Goal: Task Accomplishment & Management: Complete application form

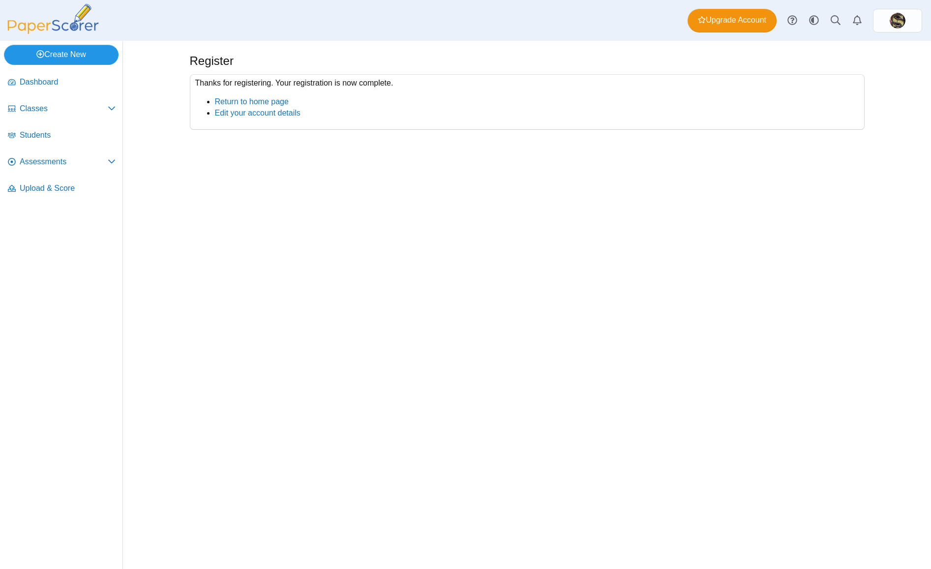
click at [55, 54] on link "Create New" at bounding box center [61, 55] width 115 height 20
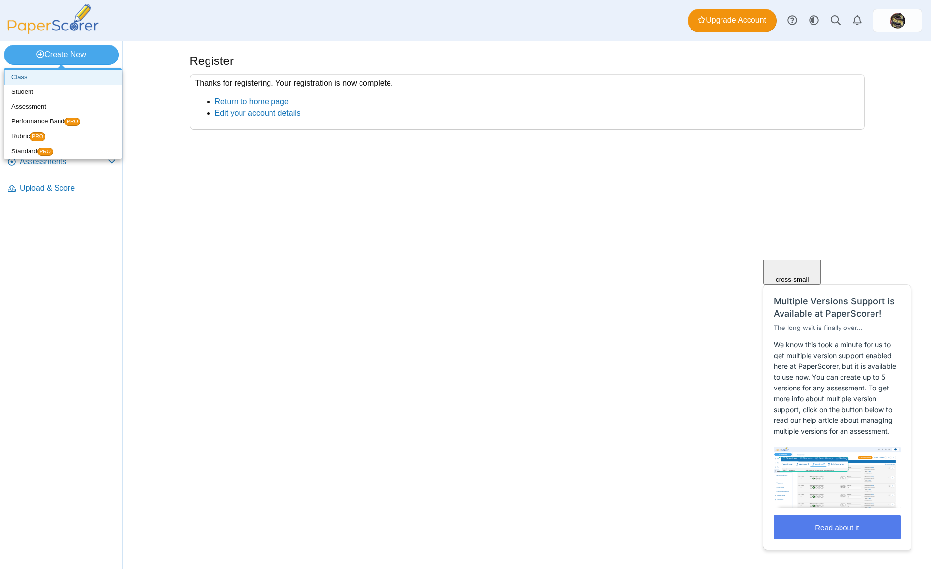
click at [32, 81] on link "Class" at bounding box center [63, 77] width 118 height 15
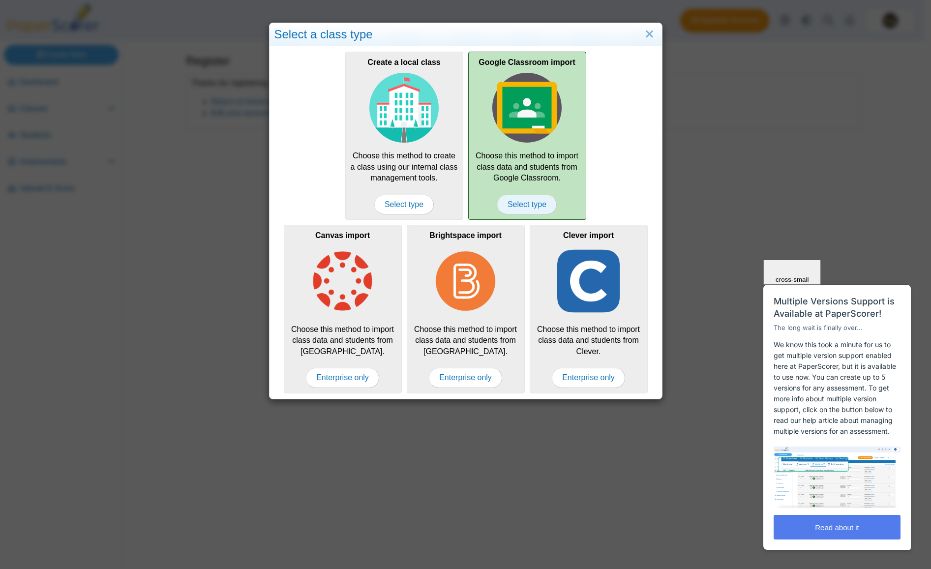
click at [530, 204] on span "Select type" at bounding box center [526, 205] width 59 height 20
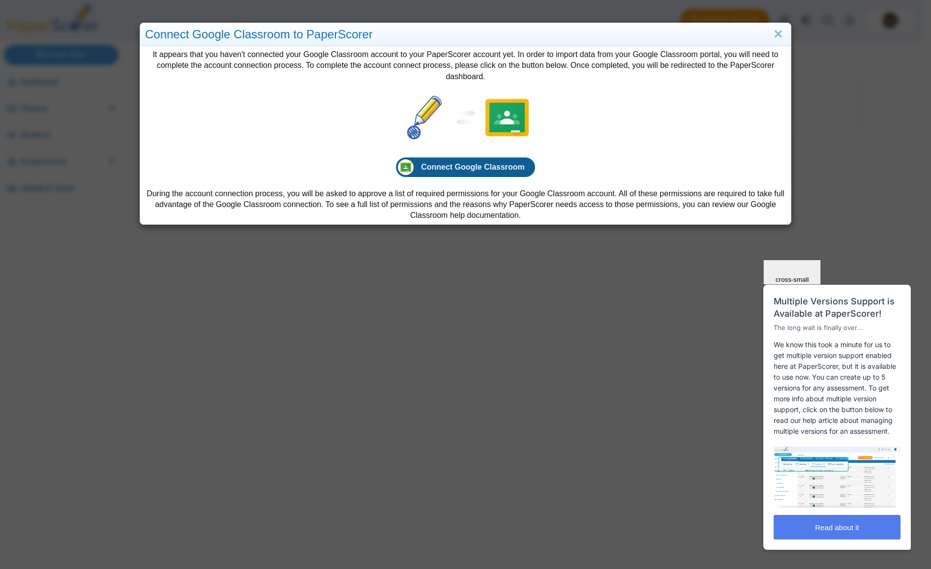
click at [457, 168] on span "Connect Google Classroom" at bounding box center [473, 167] width 104 height 8
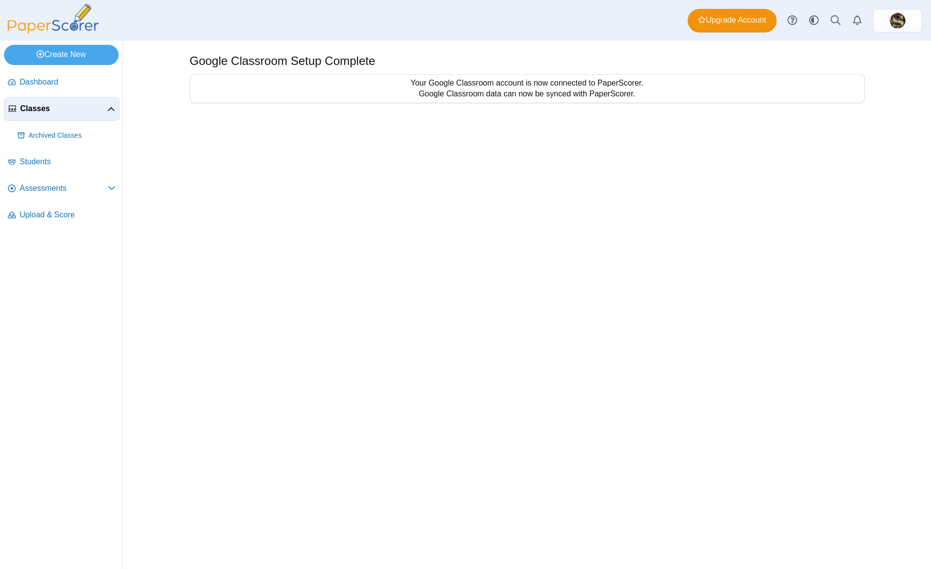
click at [104, 112] on span "Classes" at bounding box center [63, 108] width 87 height 11
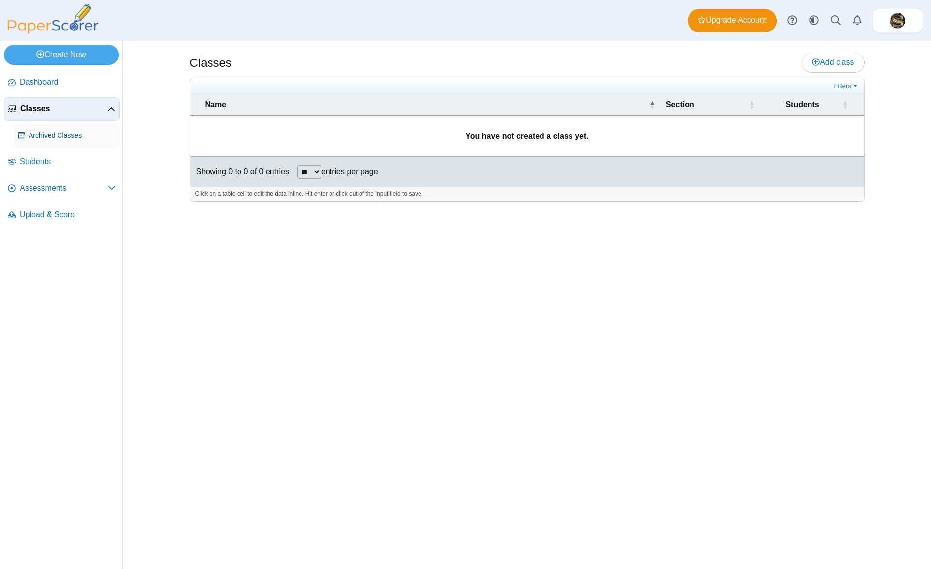
click at [73, 132] on span "Archived Classes" at bounding box center [72, 136] width 87 height 10
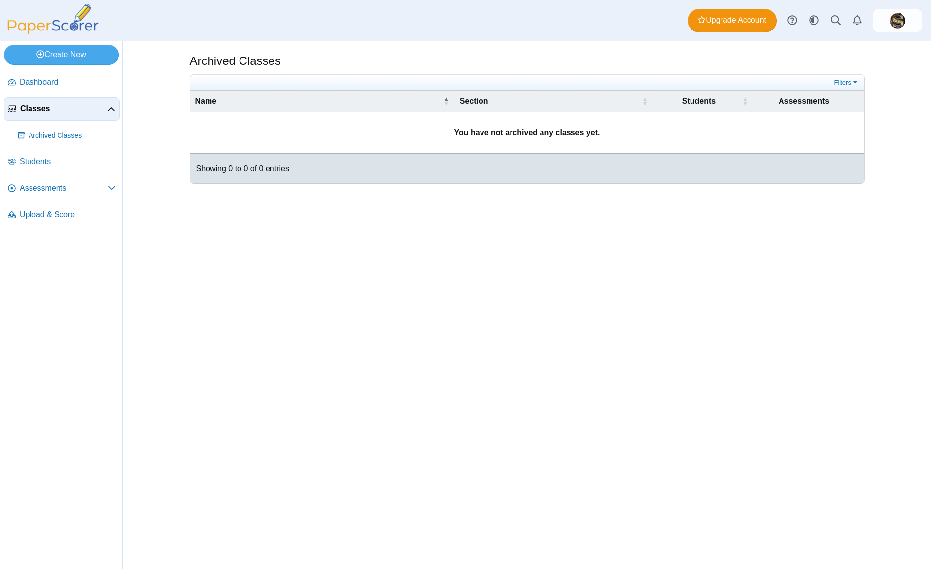
click at [104, 108] on span "Classes" at bounding box center [63, 108] width 87 height 11
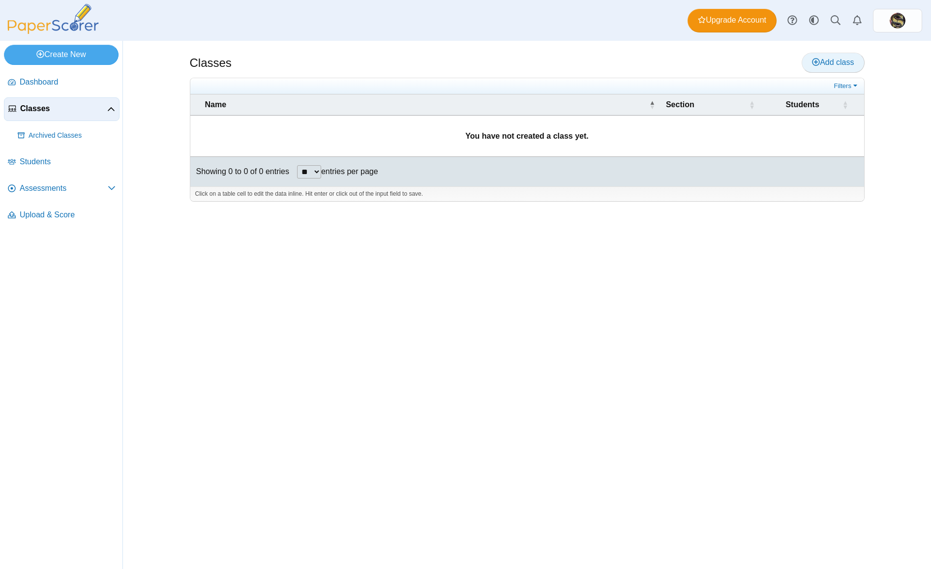
click at [840, 60] on span "Add class" at bounding box center [833, 62] width 42 height 8
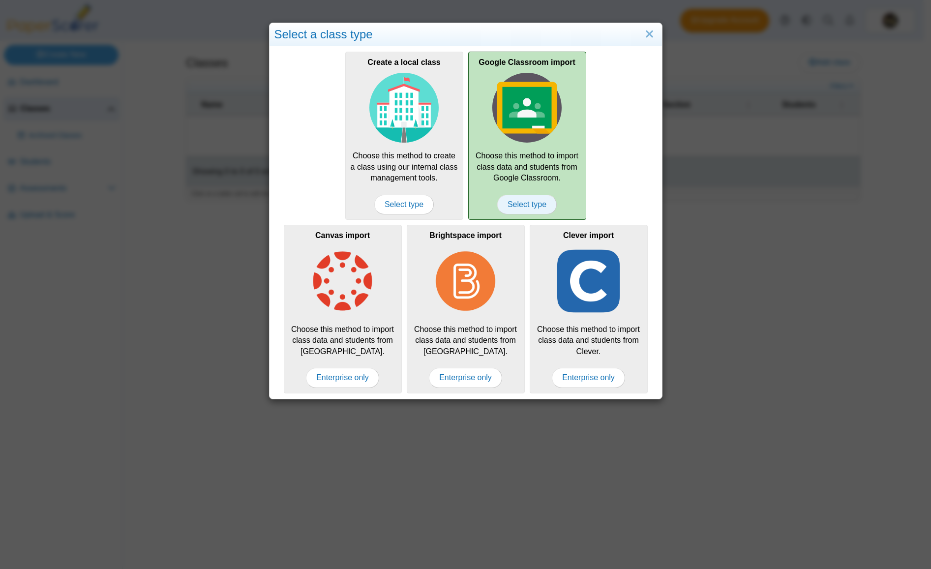
click at [508, 201] on span "Select type" at bounding box center [526, 205] width 59 height 20
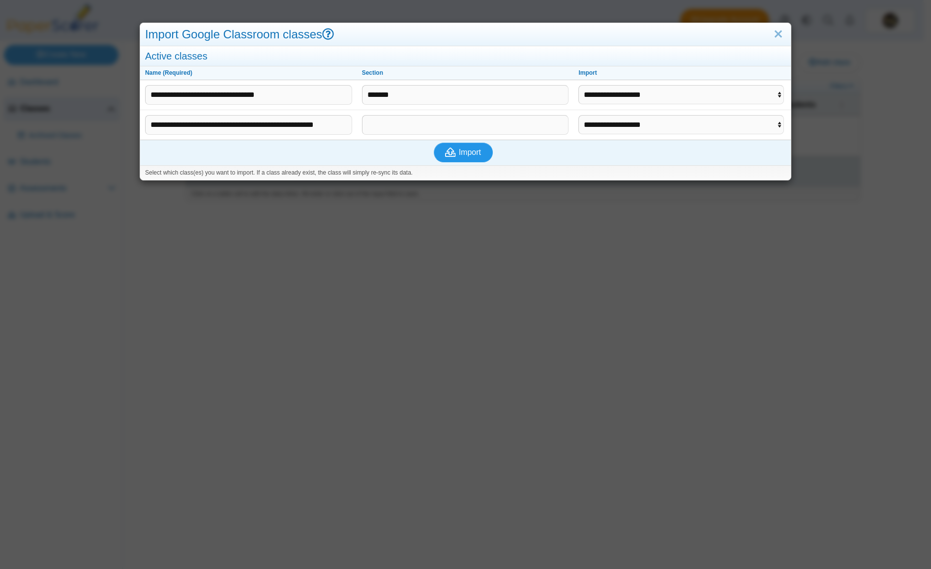
click at [452, 149] on icon "submit" at bounding box center [452, 152] width 14 height 11
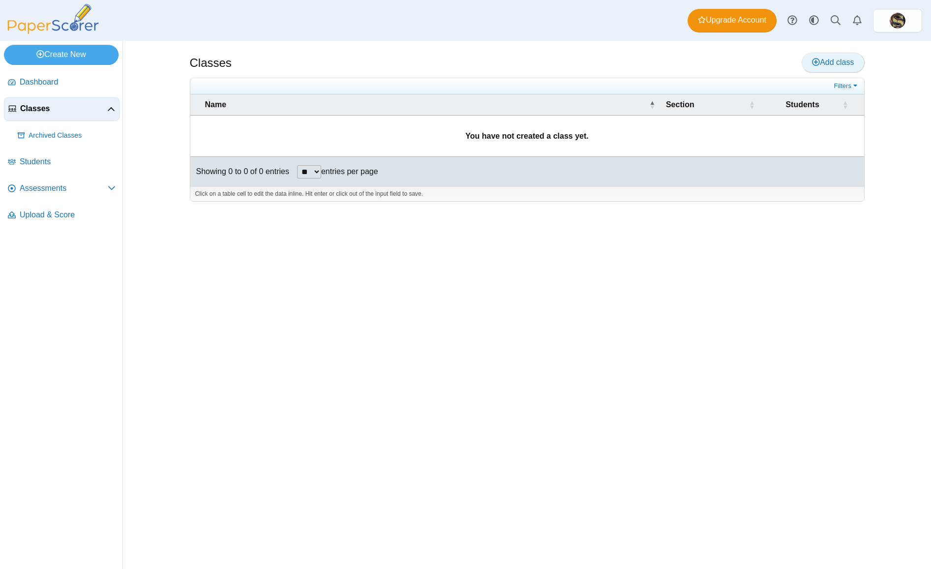
click at [812, 64] on icon at bounding box center [816, 62] width 8 height 8
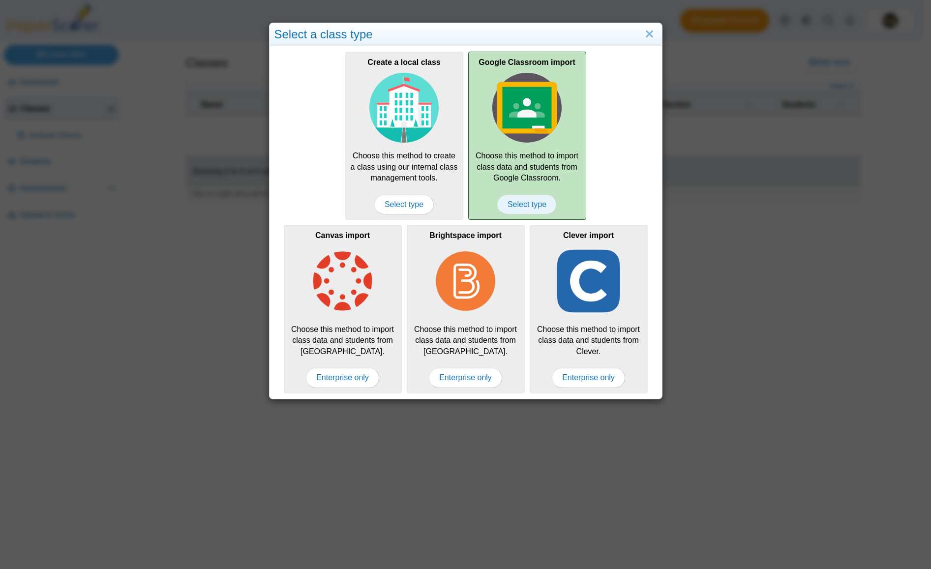
click at [526, 208] on span "Select type" at bounding box center [526, 205] width 59 height 20
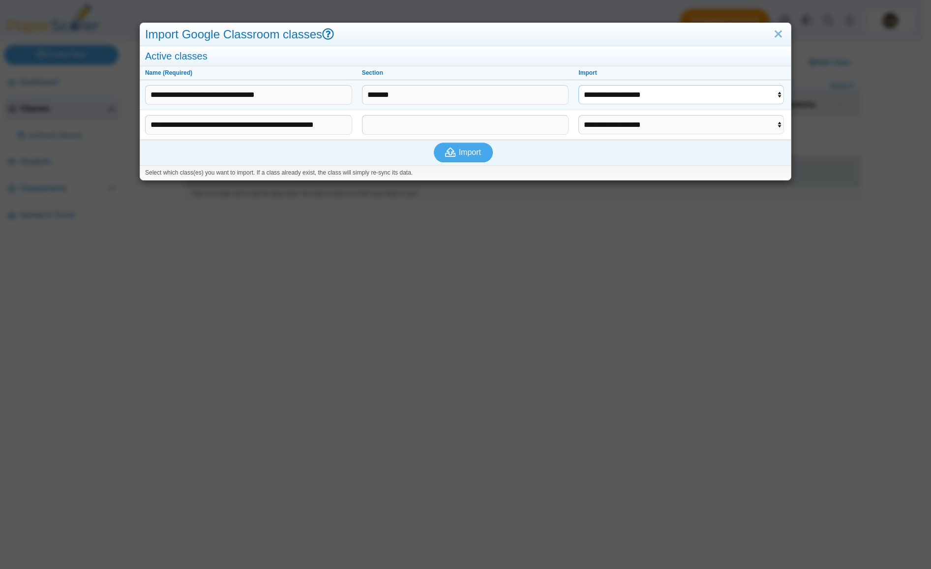
click at [771, 97] on select "**********" at bounding box center [681, 94] width 206 height 19
select select "**********"
click at [578, 85] on select "**********" at bounding box center [681, 94] width 206 height 19
click at [452, 156] on icon "submit" at bounding box center [452, 152] width 14 height 11
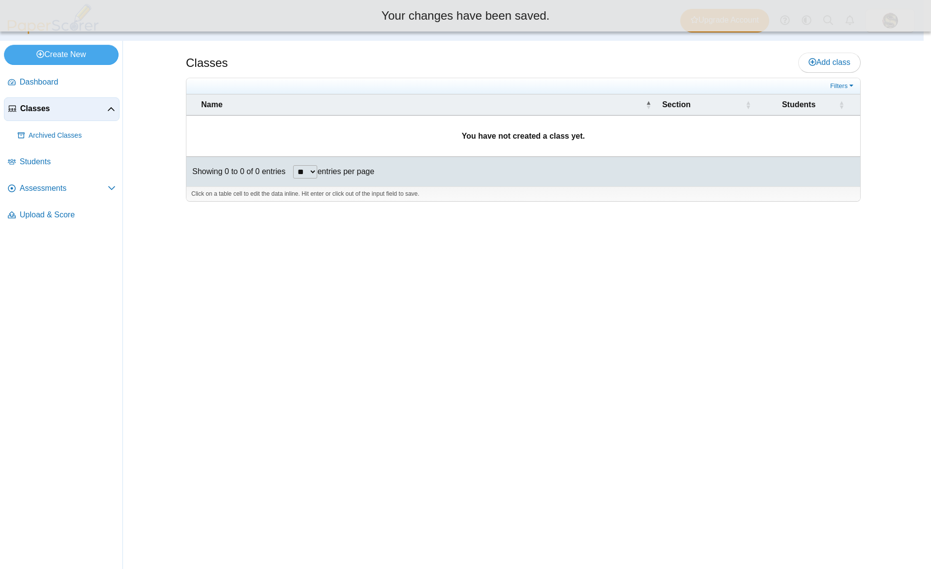
click at [454, 149] on td "You have not created a class yet." at bounding box center [523, 136] width 674 height 41
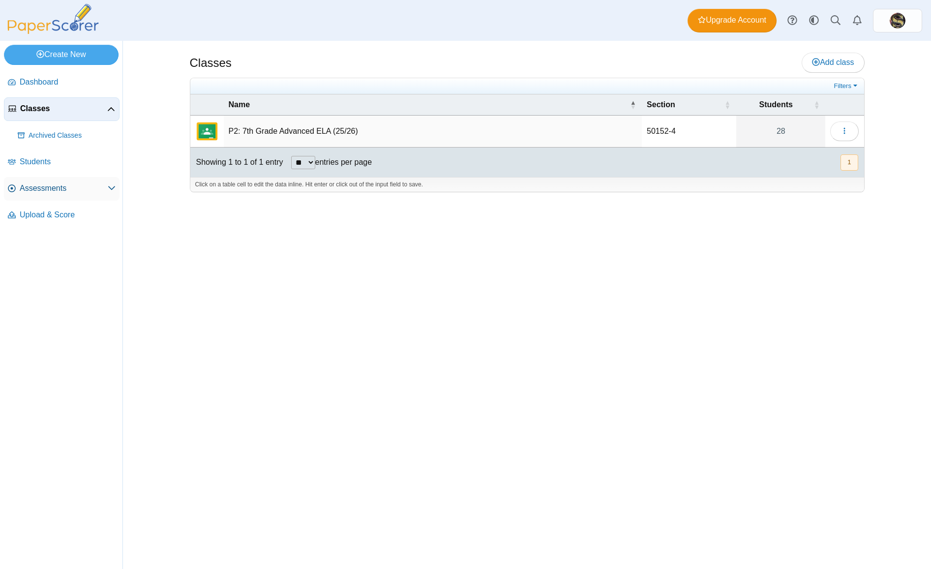
click at [79, 187] on span "Assessments" at bounding box center [64, 188] width 88 height 11
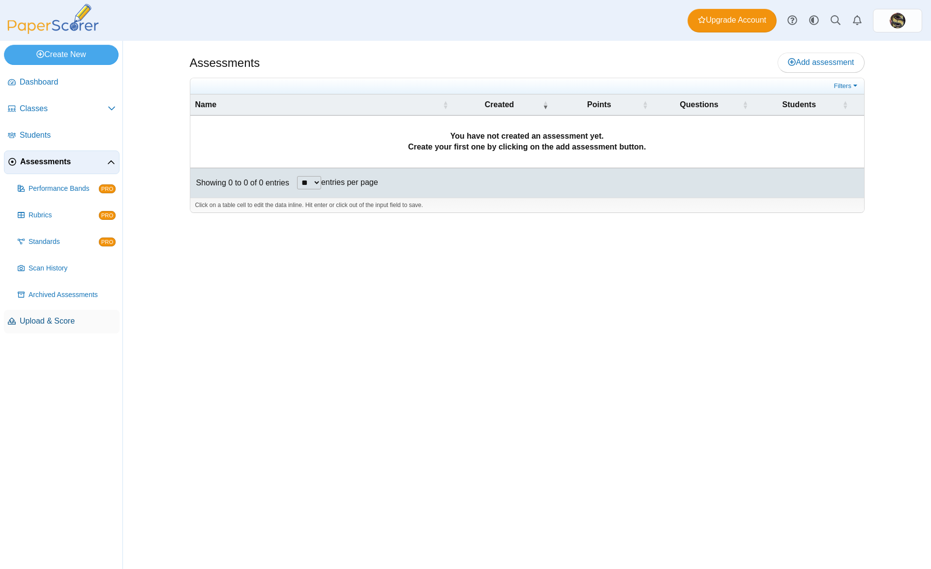
click at [41, 319] on span "Upload & Score" at bounding box center [68, 321] width 96 height 11
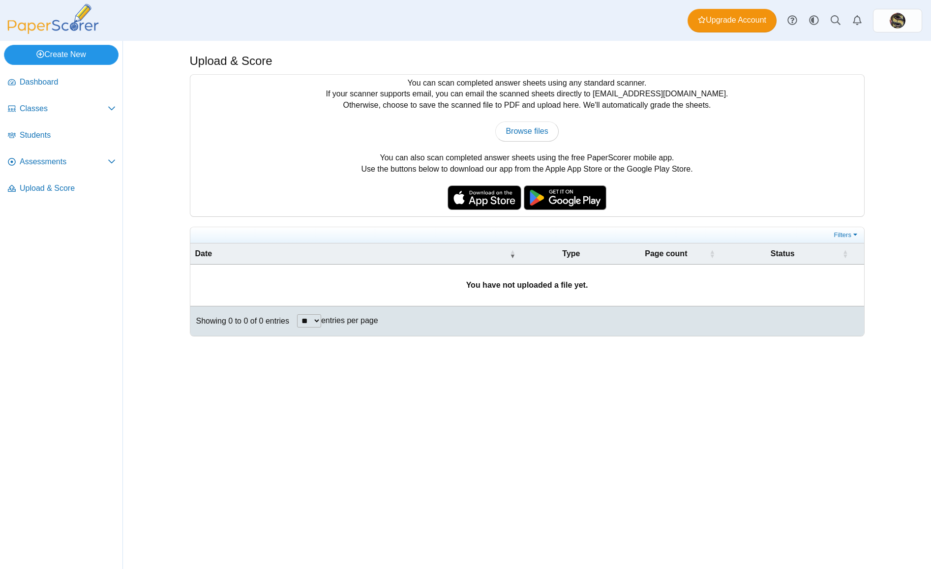
click at [87, 52] on link "Create New" at bounding box center [61, 55] width 115 height 20
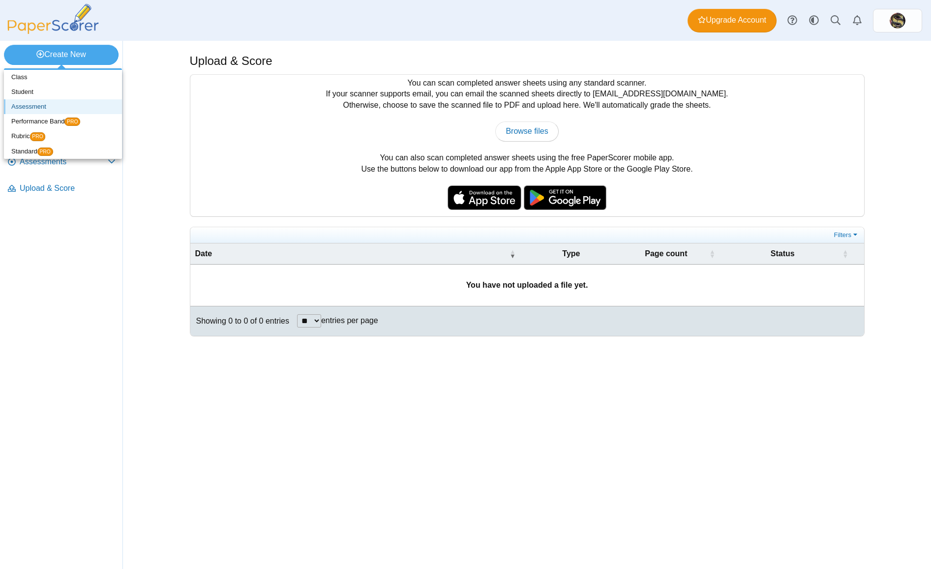
click at [50, 109] on link "Assessment" at bounding box center [63, 106] width 118 height 15
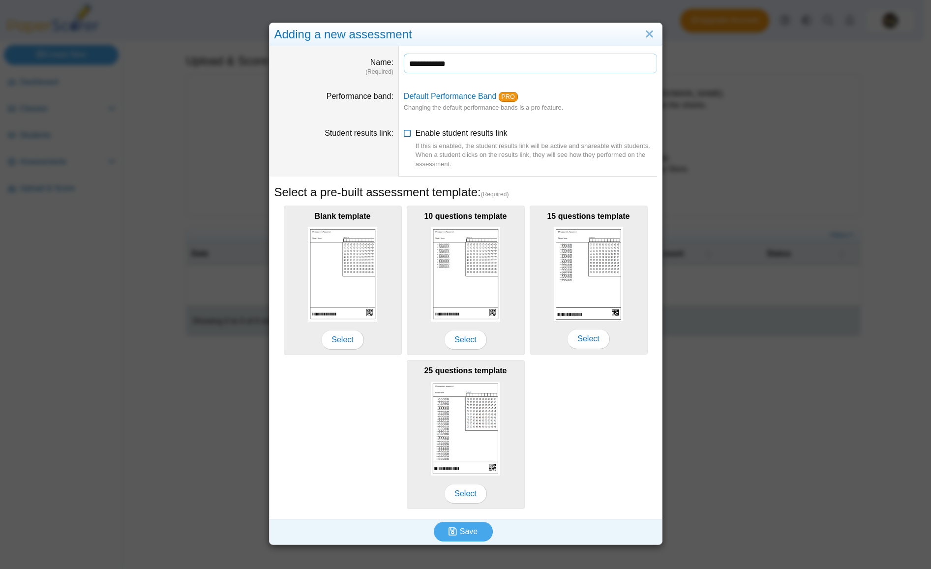
type input "**********"
click at [404, 133] on icon at bounding box center [408, 131] width 8 height 7
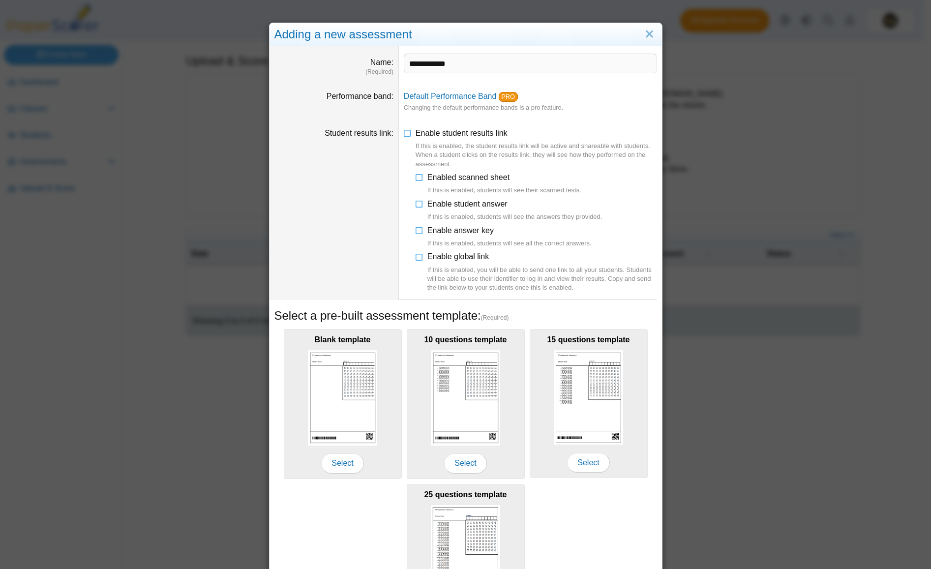
scroll to position [8, 0]
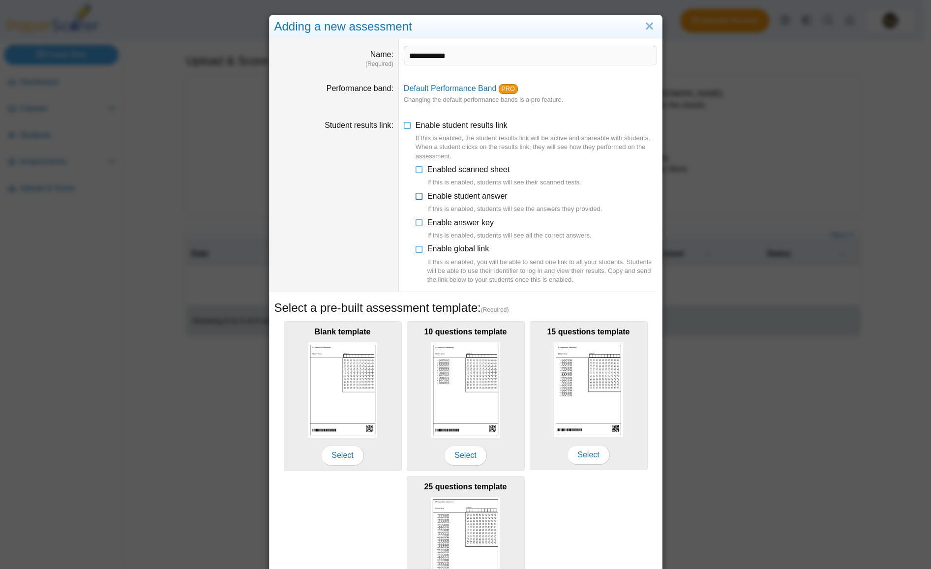
click at [416, 197] on icon at bounding box center [419, 194] width 8 height 7
click at [415, 220] on icon at bounding box center [419, 220] width 8 height 7
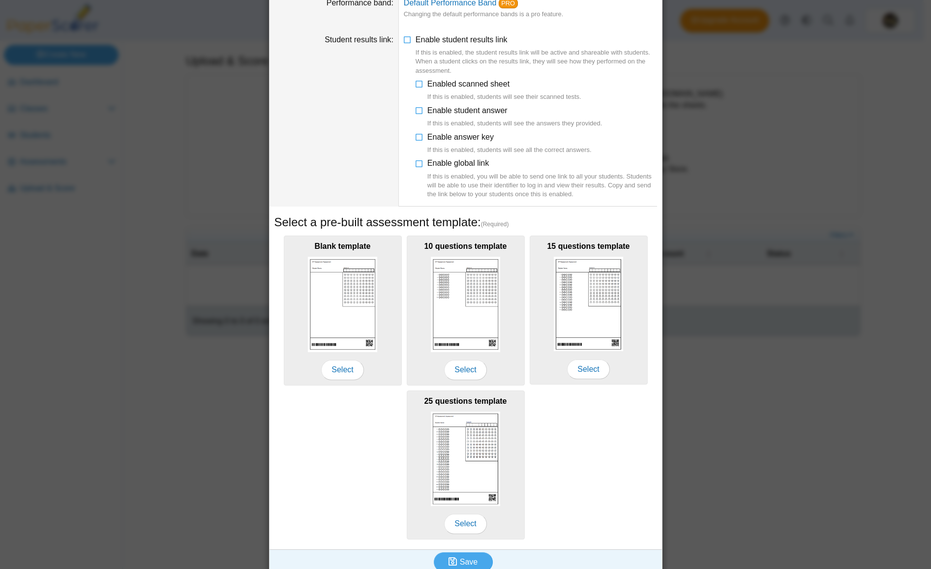
scroll to position [105, 0]
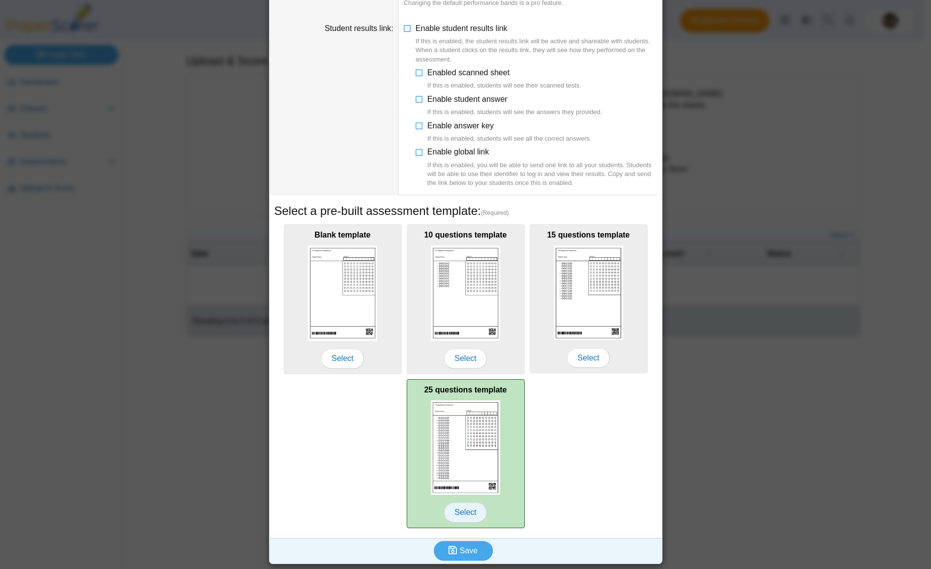
click at [455, 507] on span "Select" at bounding box center [465, 512] width 42 height 20
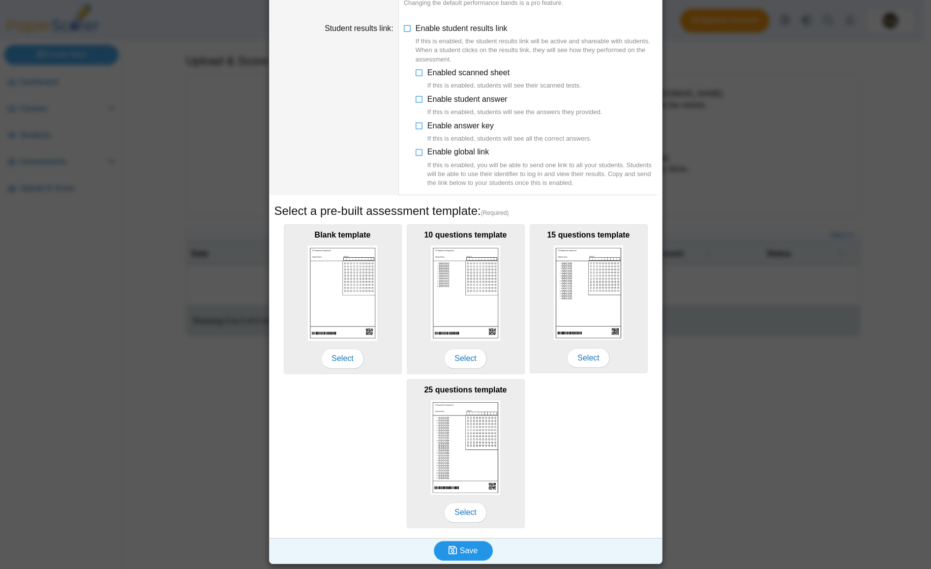
click at [465, 555] on span "Save" at bounding box center [469, 550] width 18 height 8
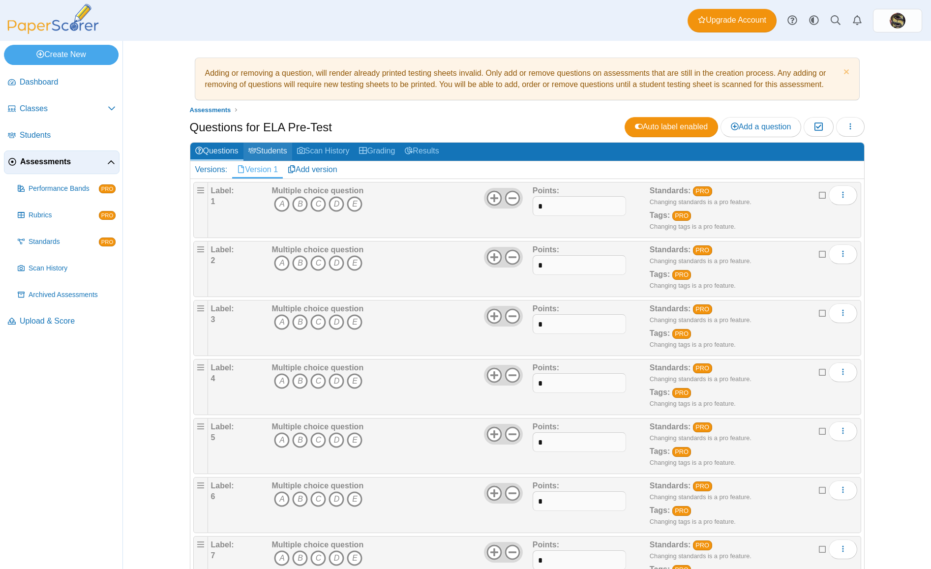
scroll to position [0, 0]
click at [255, 150] on link "Students" at bounding box center [267, 151] width 49 height 18
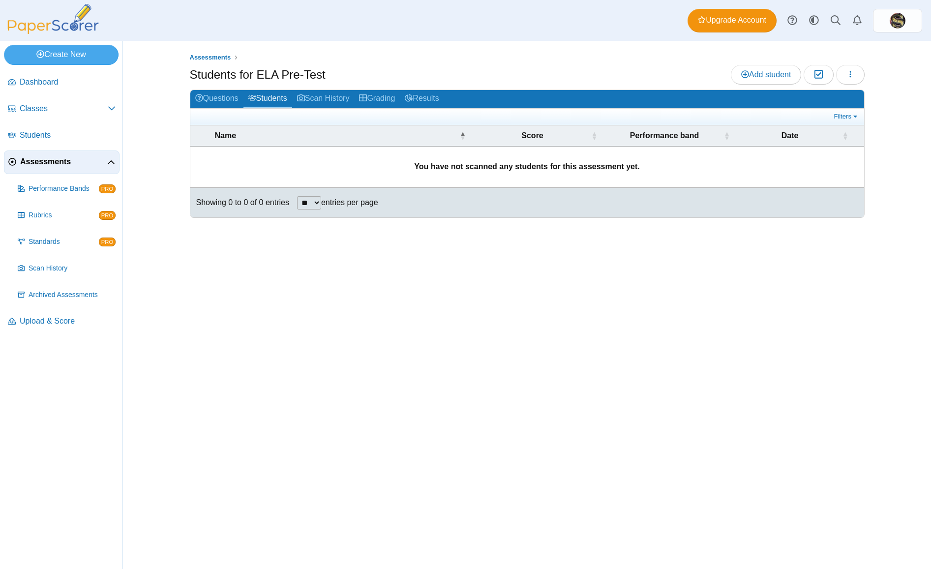
click at [319, 204] on select "** ** ** ***" at bounding box center [309, 202] width 24 height 13
select select "***"
click at [298, 196] on select "** ** ** ***" at bounding box center [309, 202] width 24 height 13
click at [214, 101] on link "Questions" at bounding box center [216, 99] width 53 height 18
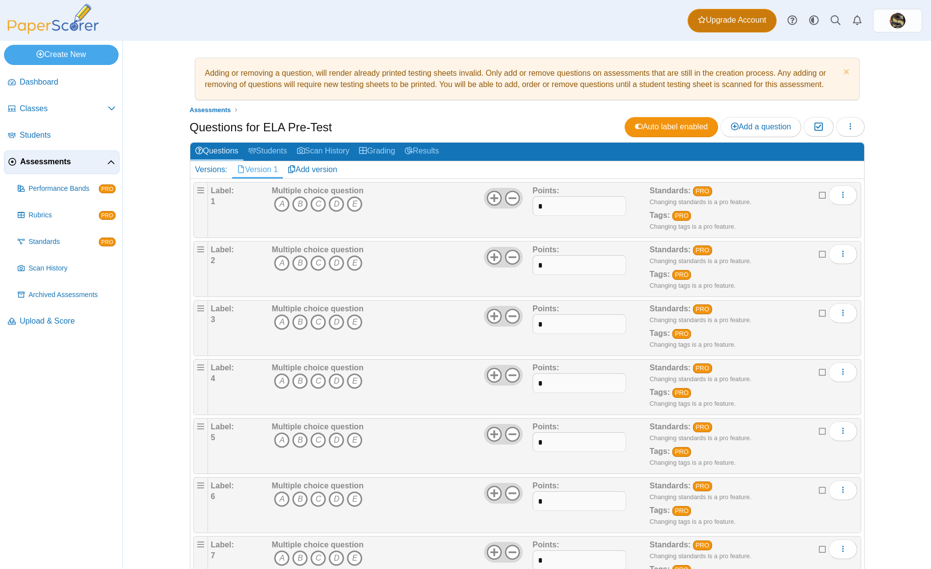
click at [744, 25] on span "Upgrade Account" at bounding box center [732, 20] width 68 height 11
